Goal: Task Accomplishment & Management: Use online tool/utility

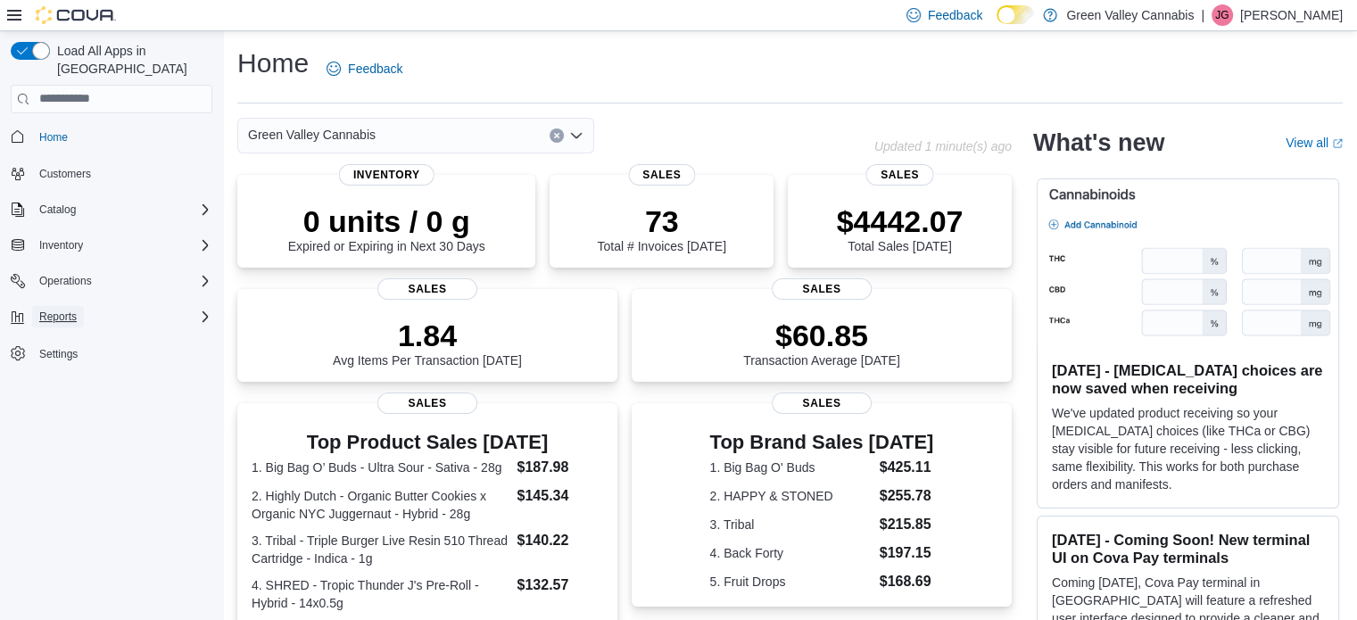
click at [47, 310] on span "Reports" at bounding box center [57, 317] width 37 height 14
click at [204, 361] on icon "Complex example" at bounding box center [207, 366] width 11 height 11
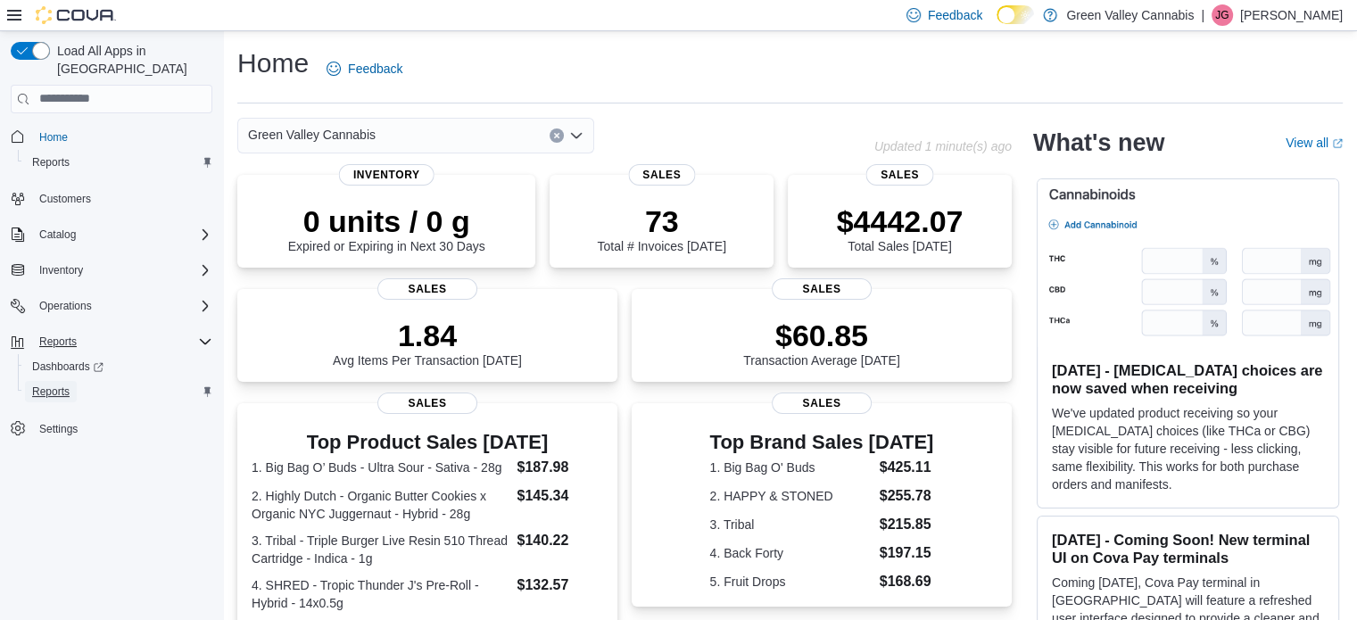
click at [61, 385] on span "Reports" at bounding box center [50, 392] width 37 height 14
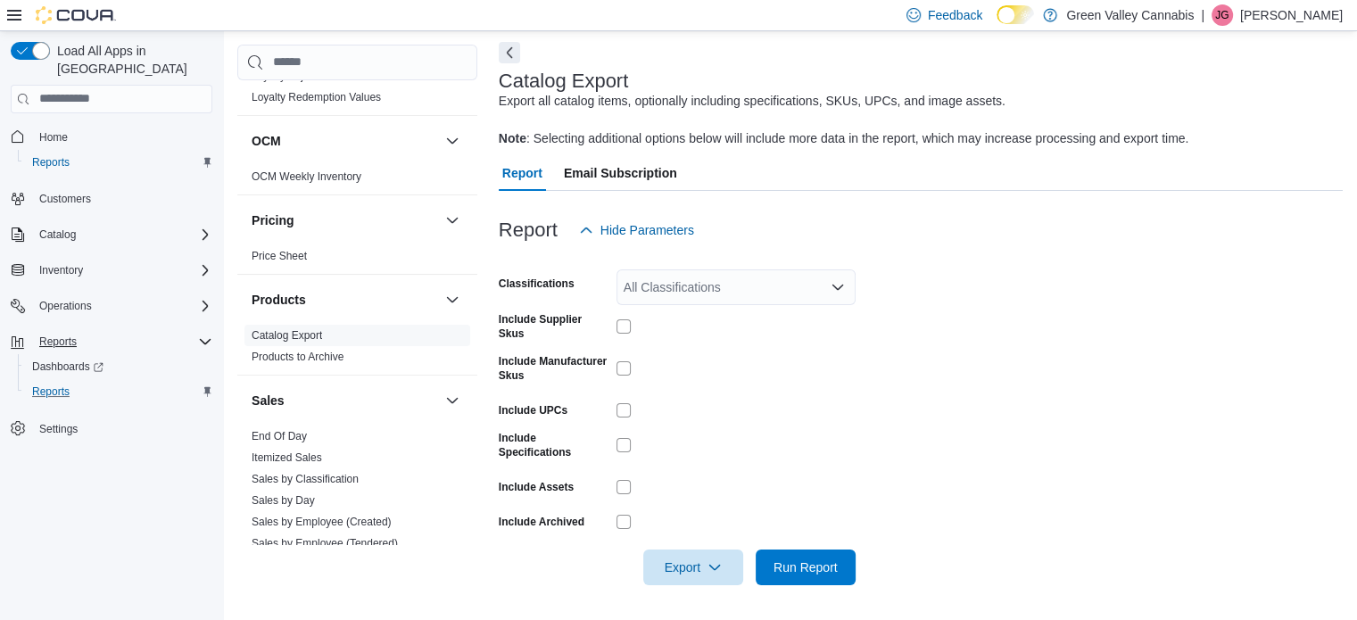
scroll to position [582, 0]
click at [365, 438] on span "End Of Day" at bounding box center [358, 436] width 226 height 21
click at [254, 430] on link "End Of Day" at bounding box center [279, 436] width 55 height 12
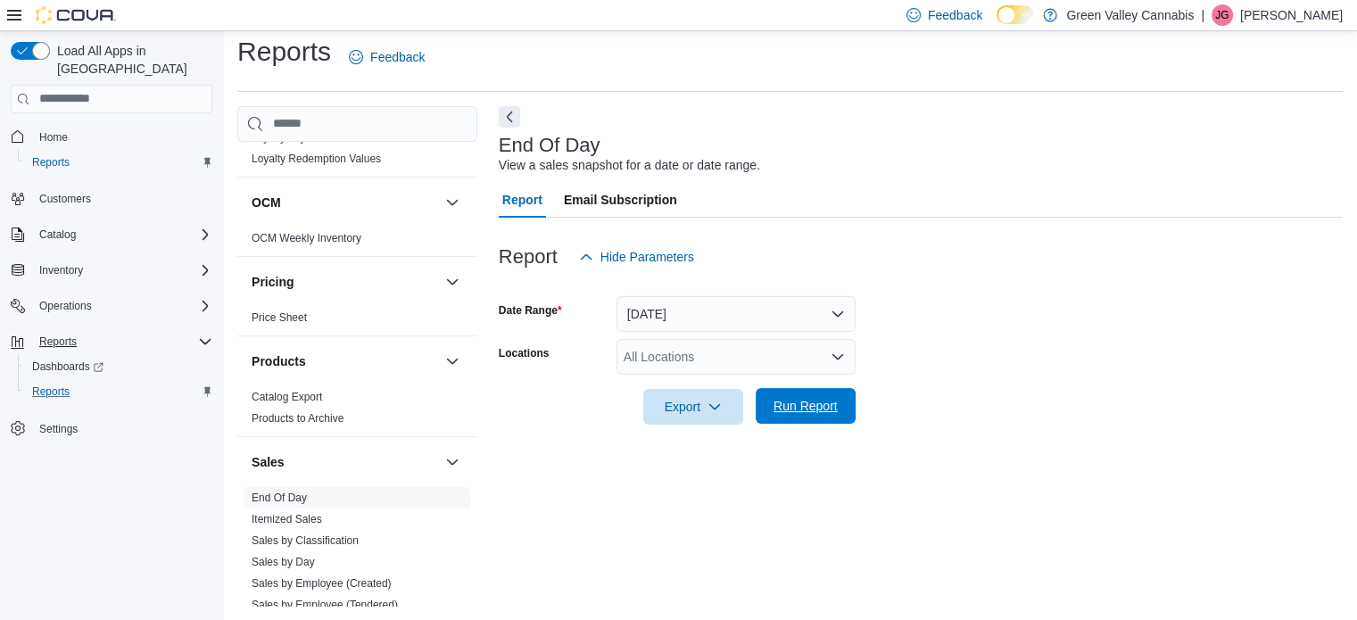
click at [800, 402] on span "Run Report" at bounding box center [806, 406] width 64 height 18
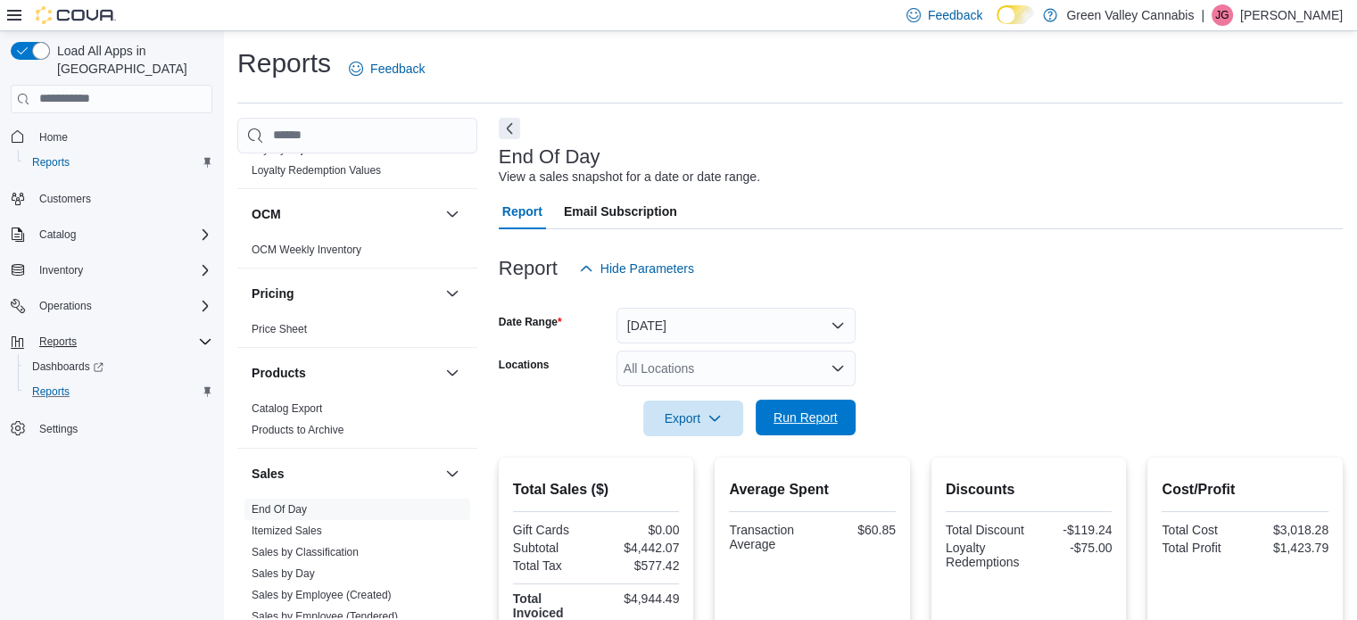
click at [785, 425] on span "Run Report" at bounding box center [806, 418] width 64 height 18
click at [775, 406] on span "Run Report" at bounding box center [806, 418] width 79 height 36
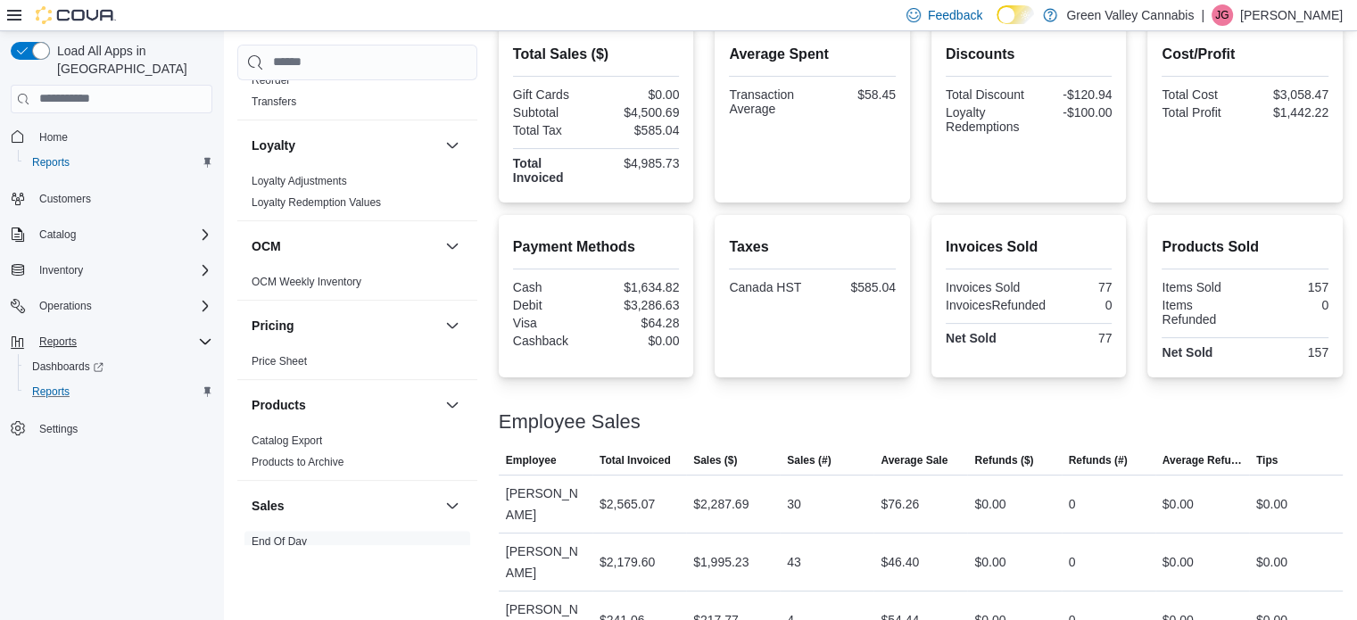
scroll to position [475, 0]
click at [66, 124] on button "Home" at bounding box center [112, 137] width 216 height 26
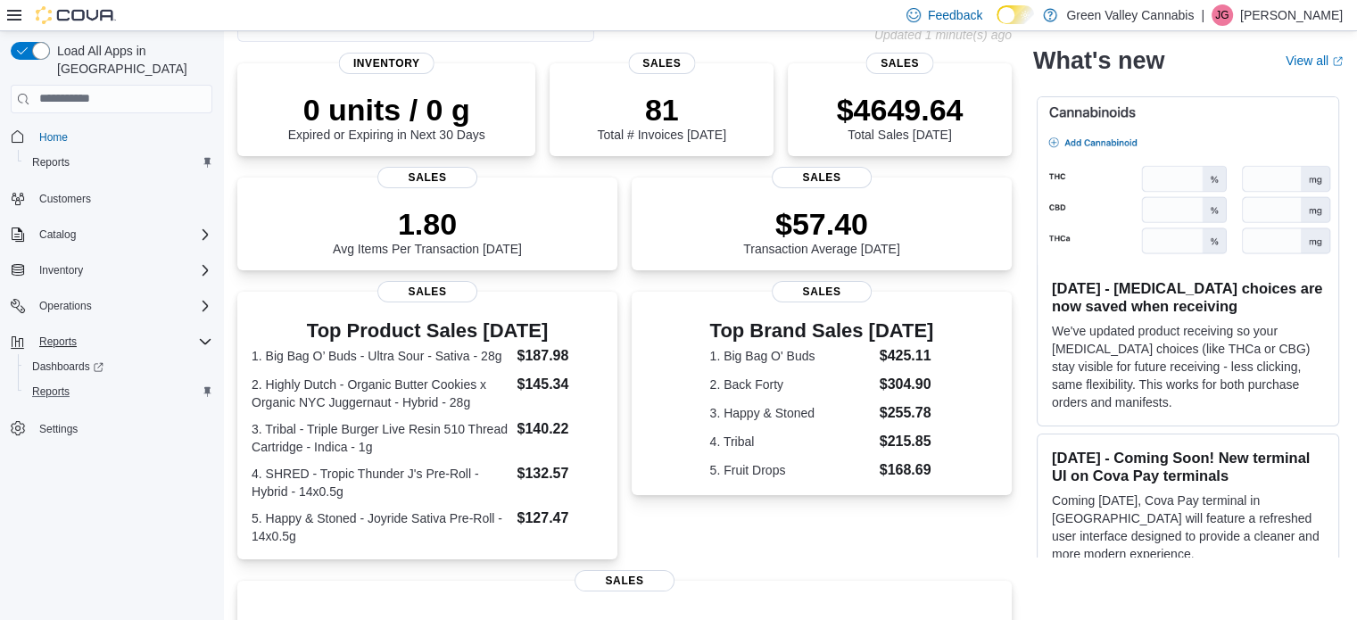
scroll to position [104, 0]
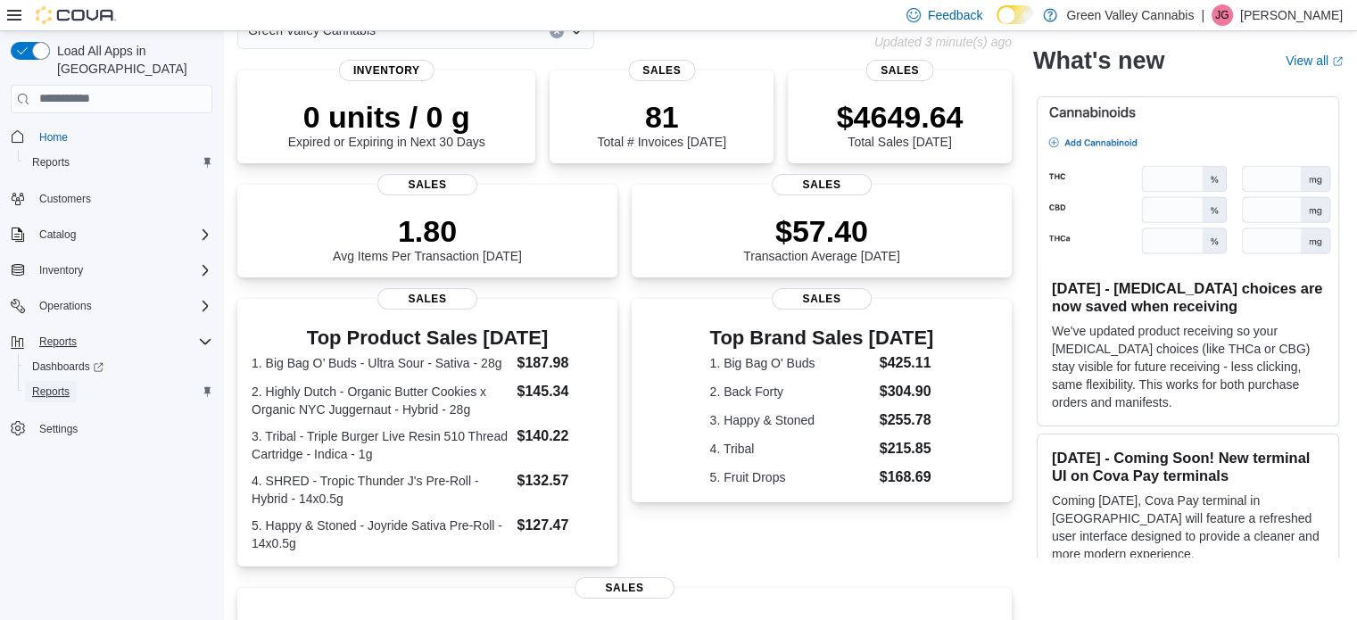
click at [55, 385] on span "Reports" at bounding box center [50, 392] width 37 height 14
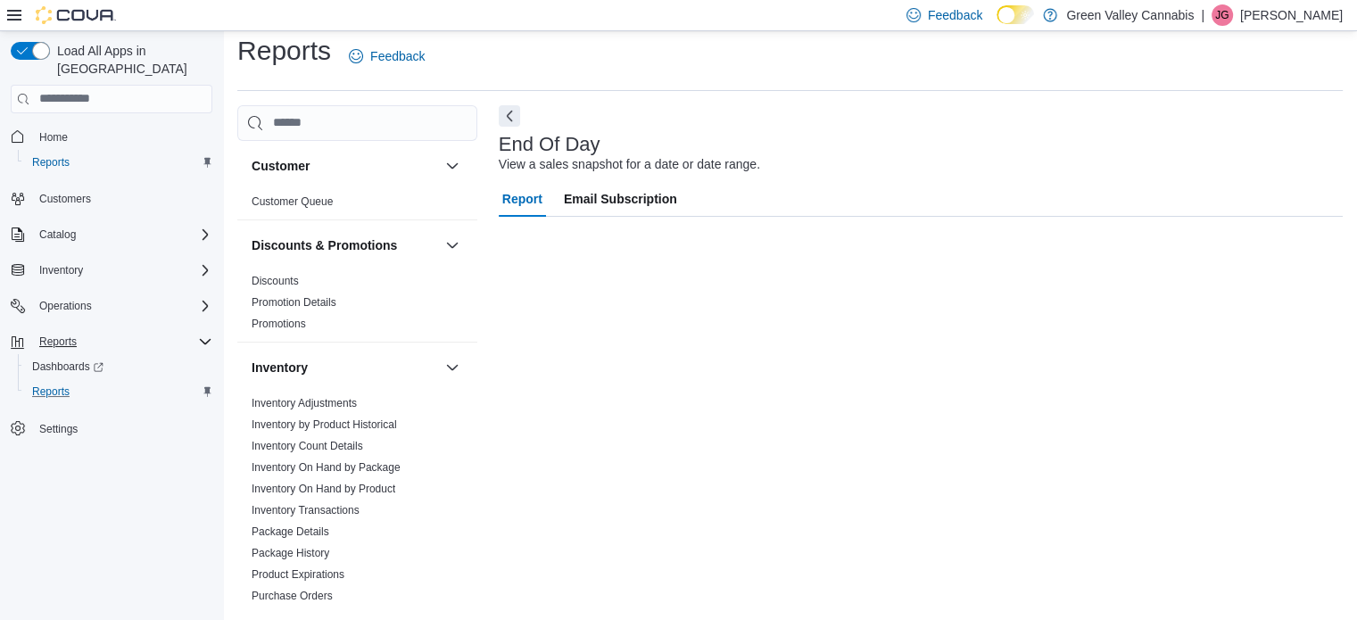
scroll to position [12, 0]
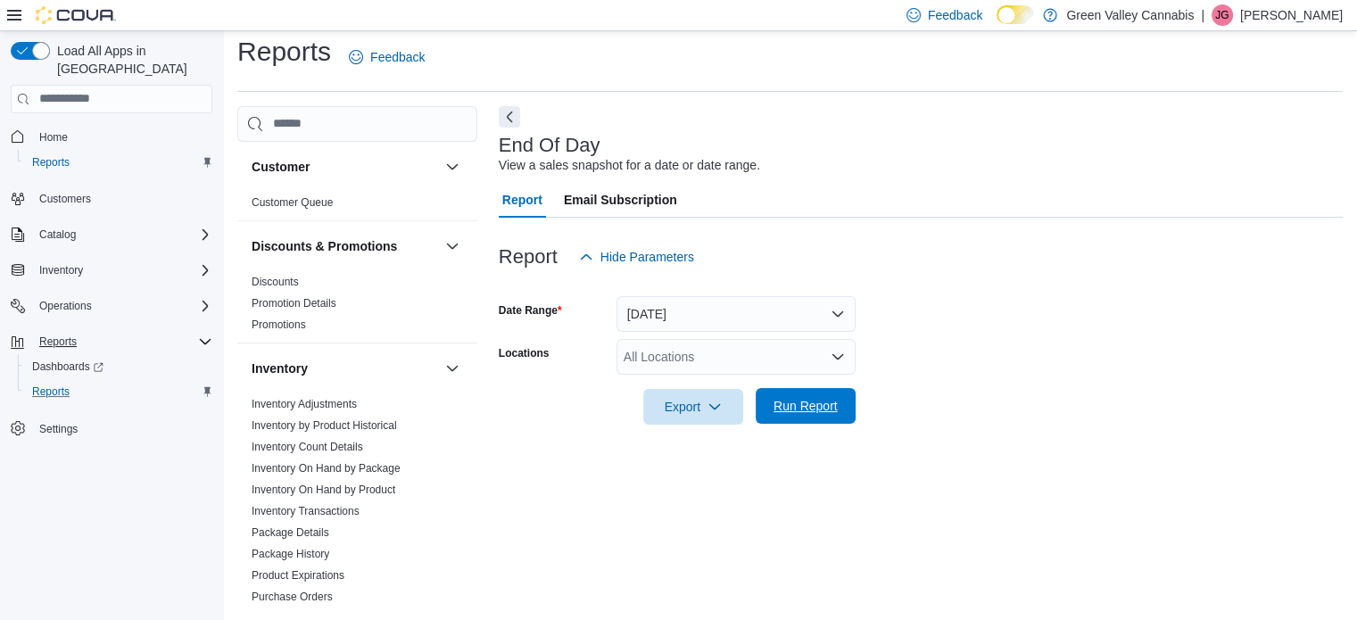
click at [808, 398] on span "Run Report" at bounding box center [806, 406] width 64 height 18
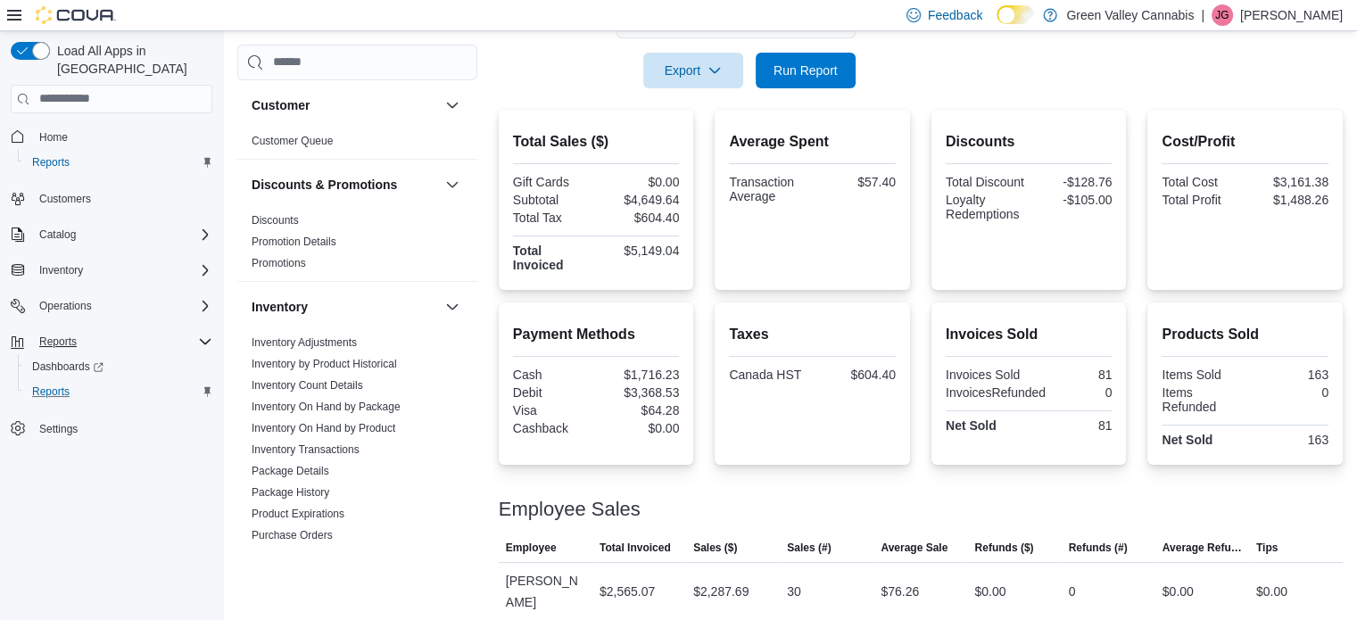
scroll to position [350, 0]
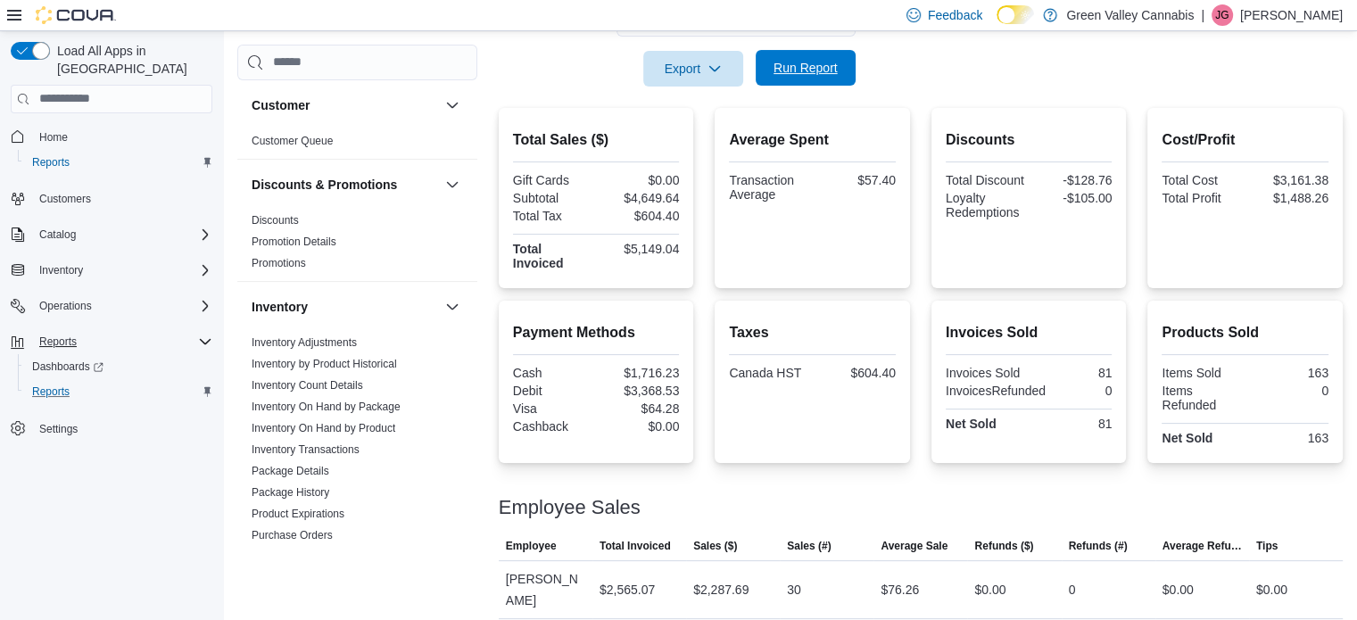
click at [819, 60] on span "Run Report" at bounding box center [806, 68] width 64 height 18
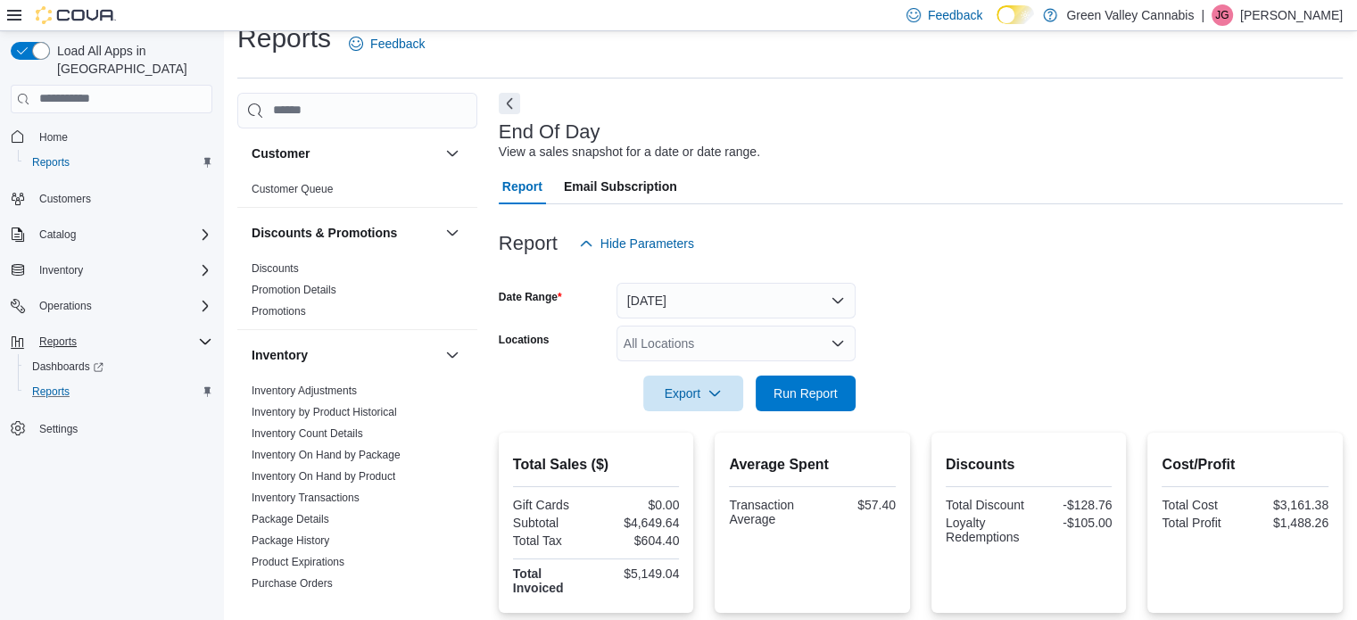
scroll to position [18, 0]
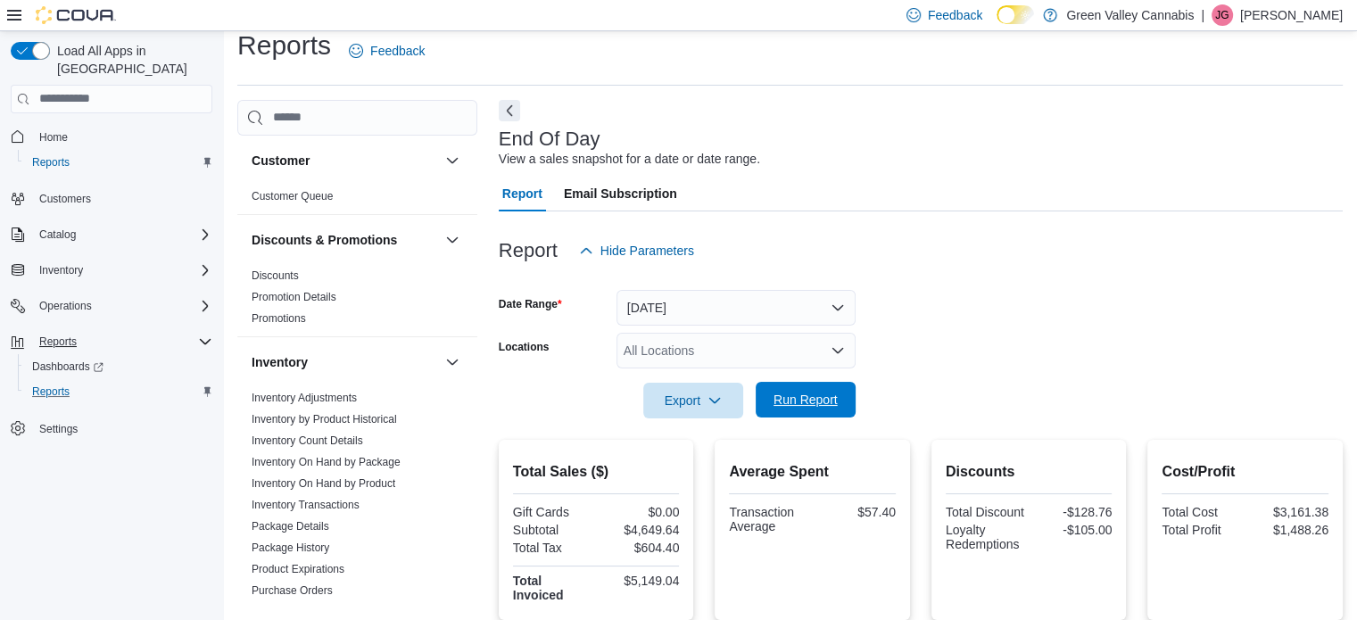
click at [783, 396] on span "Run Report" at bounding box center [806, 400] width 64 height 18
